Goal: Transaction & Acquisition: Obtain resource

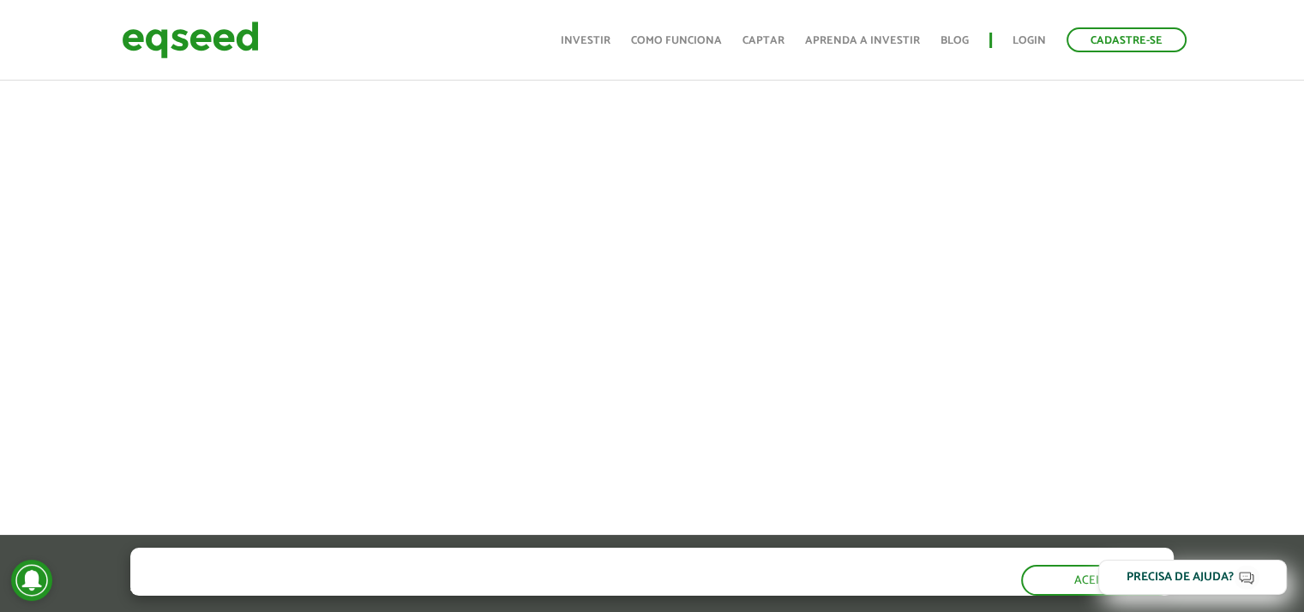
scroll to position [1114, 0]
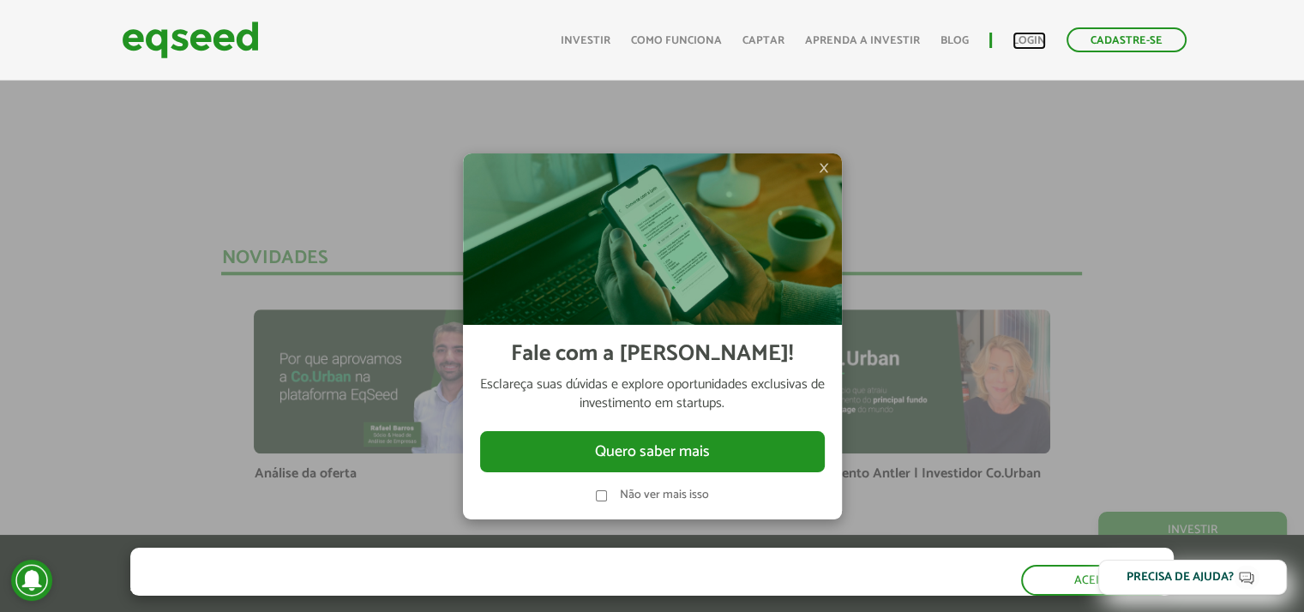
click at [1033, 42] on link "Login" at bounding box center [1028, 40] width 33 height 11
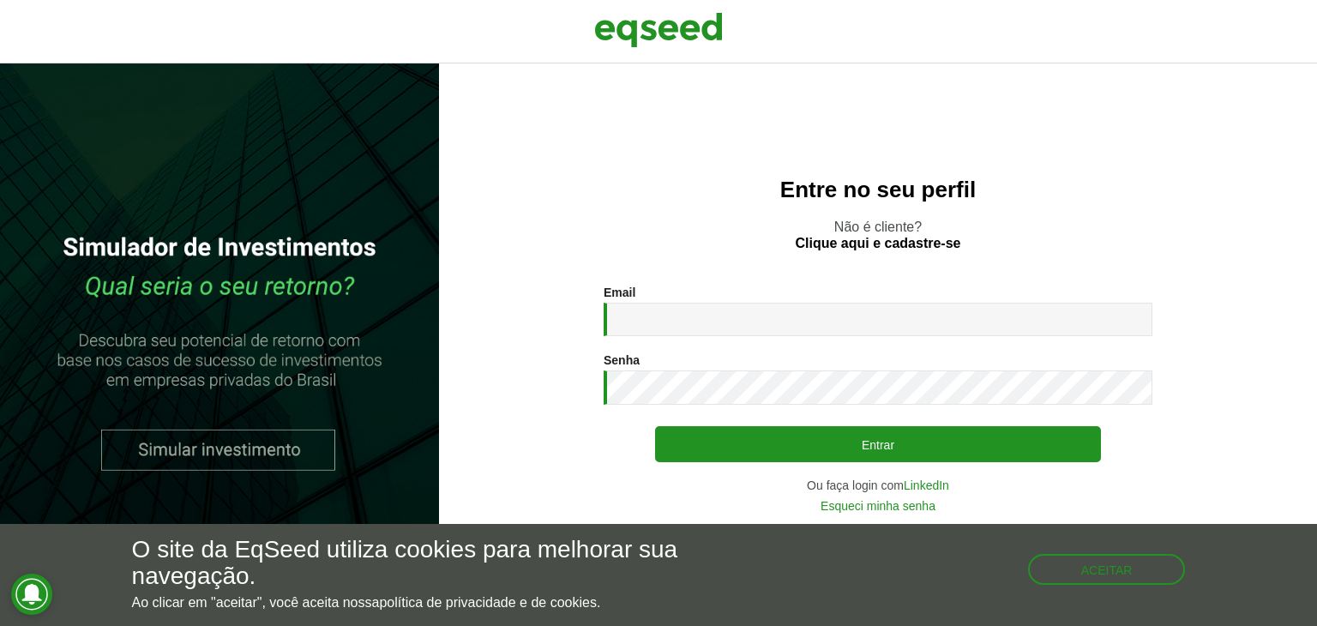
click at [936, 477] on div "Email * Digite seu endereço de e-mail. Senha * Digite a senha que será usada em…" at bounding box center [877, 398] width 549 height 226
click at [932, 485] on link "LinkedIn" at bounding box center [925, 485] width 45 height 12
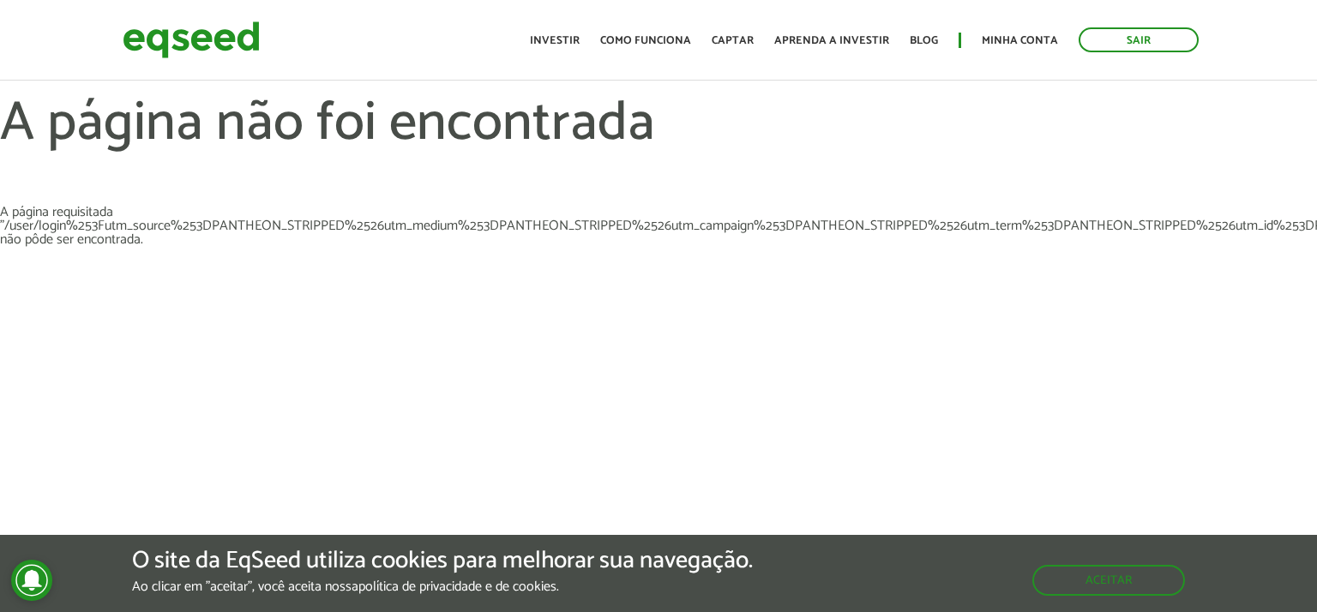
click at [267, 49] on div "Sair Toggle navigation Toggle navigation Início Investir Como funciona Captar A…" at bounding box center [658, 39] width 1097 height 45
click at [233, 35] on img at bounding box center [191, 39] width 137 height 45
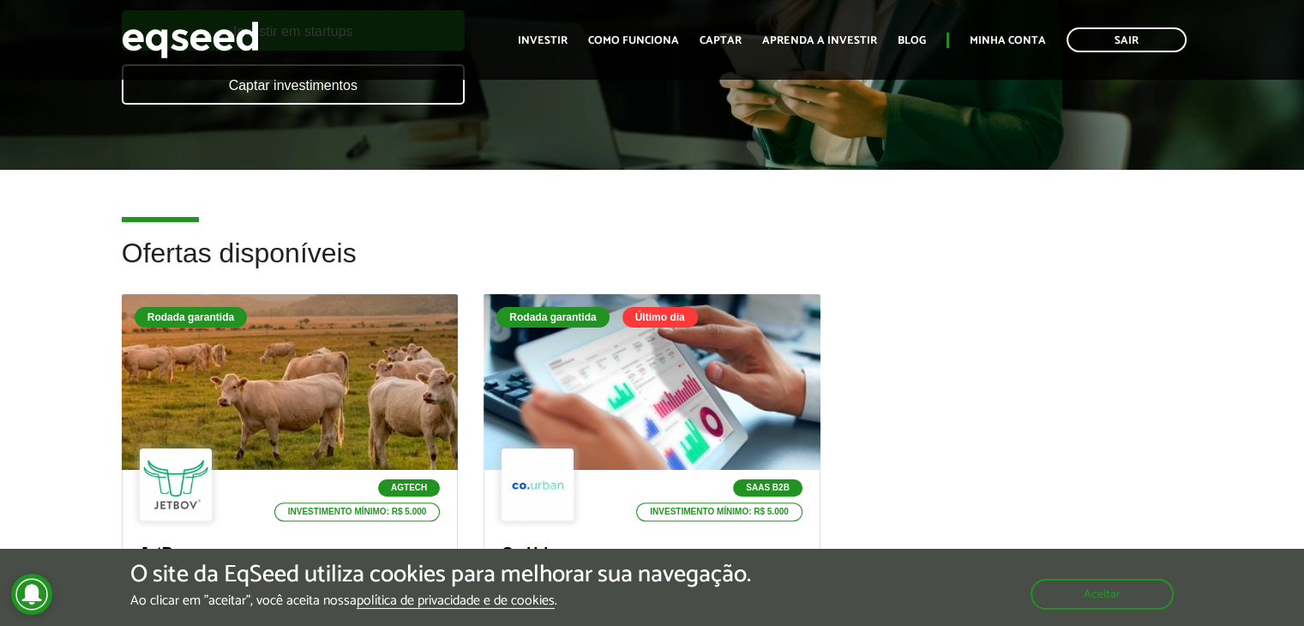
scroll to position [429, 0]
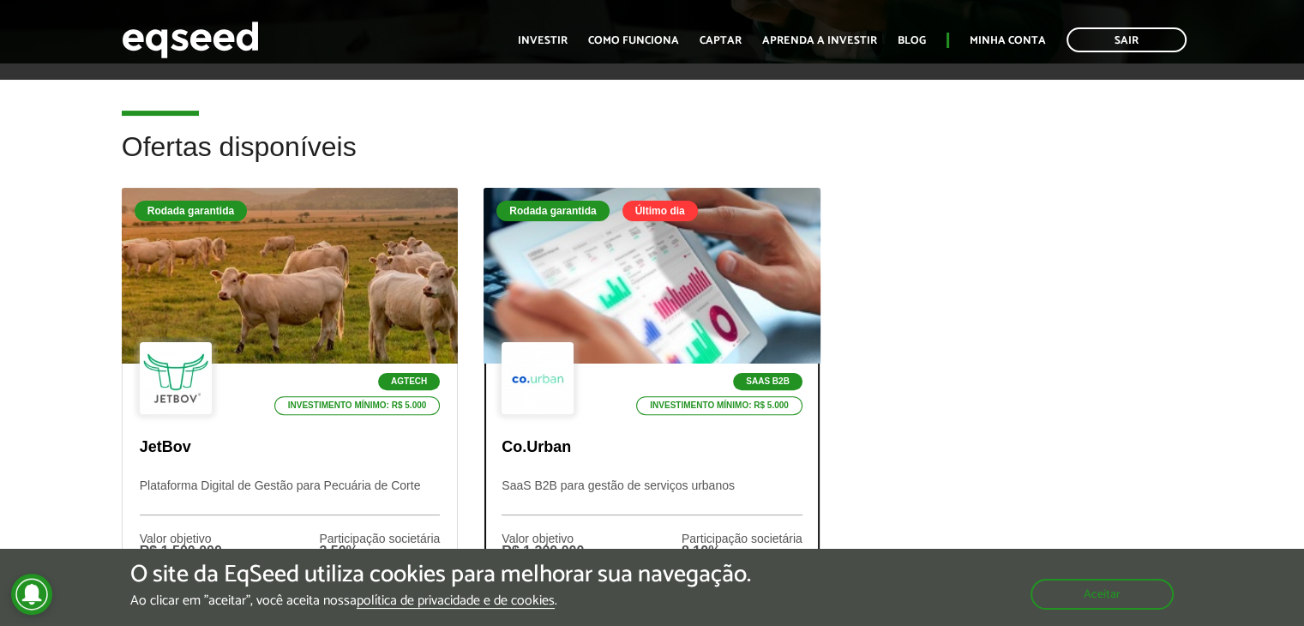
click at [587, 312] on div at bounding box center [652, 276] width 404 height 211
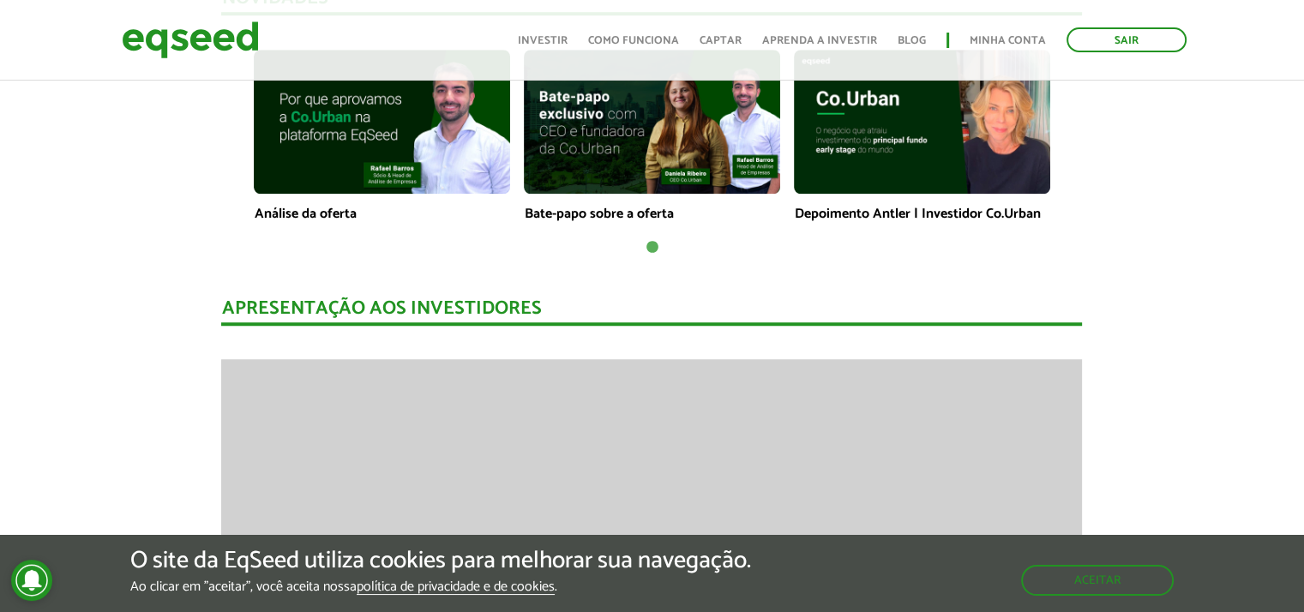
scroll to position [1629, 0]
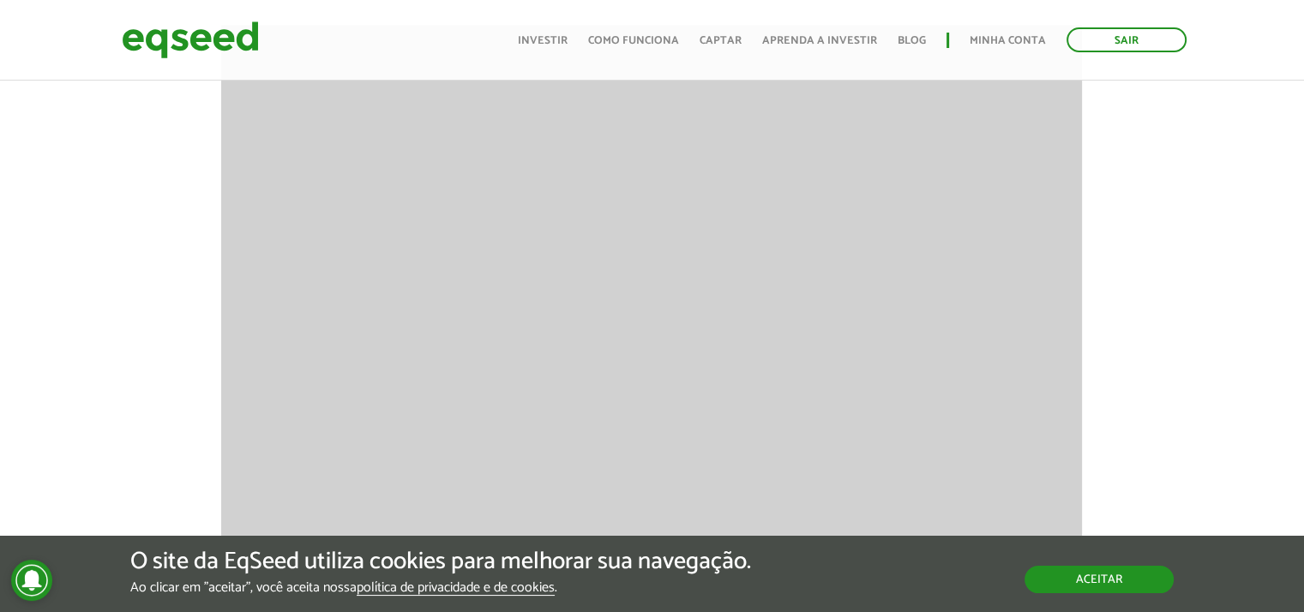
click at [1140, 582] on button "Aceitar" at bounding box center [1098, 579] width 149 height 27
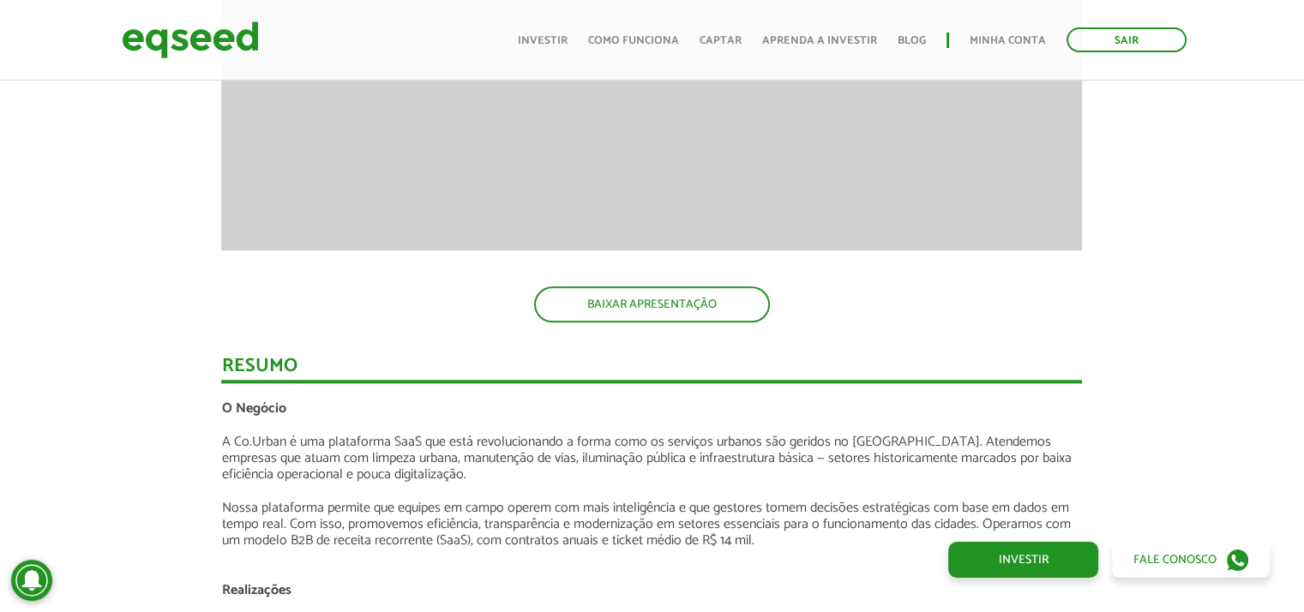
scroll to position [1817, 0]
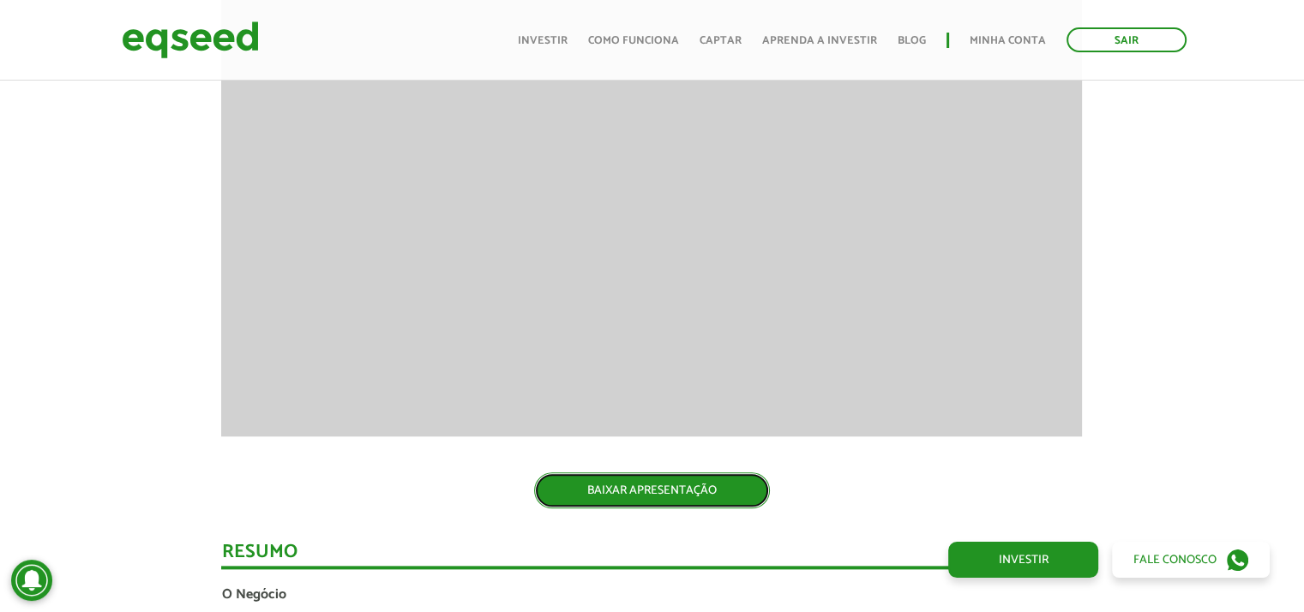
click at [689, 490] on link "BAIXAR APRESENTAÇÃO" at bounding box center [652, 490] width 236 height 36
